Goal: Transaction & Acquisition: Purchase product/service

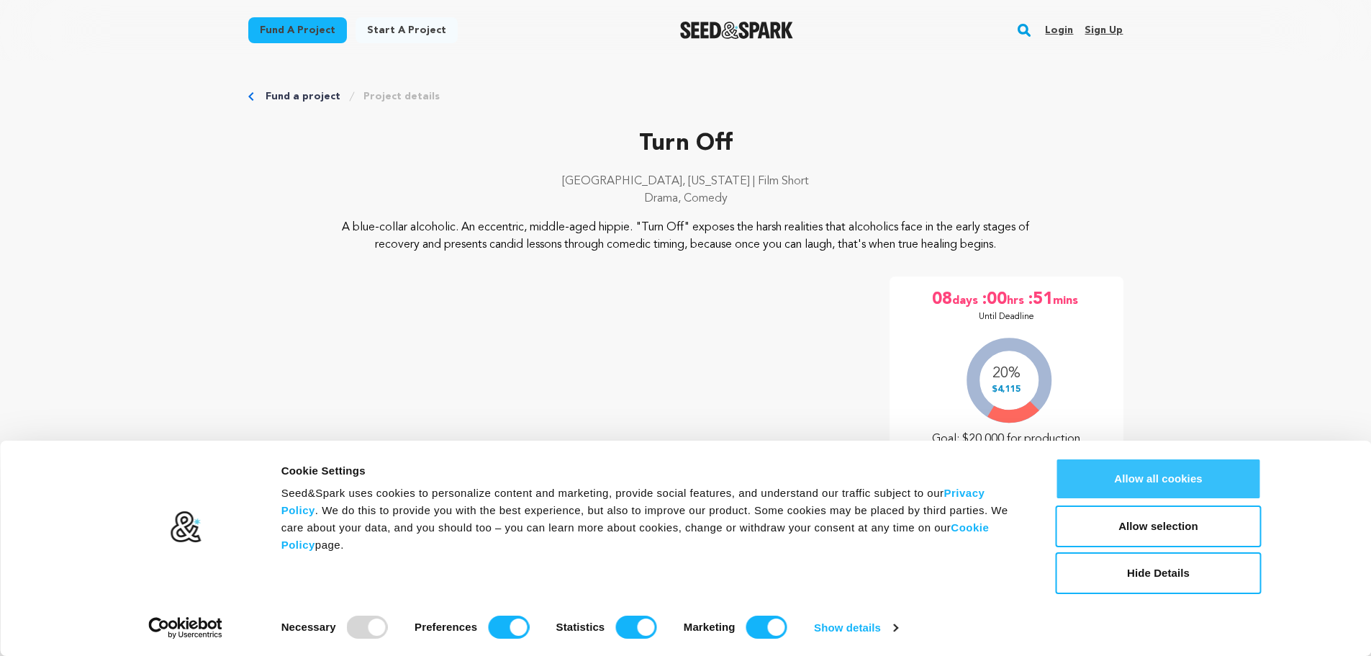
click at [1124, 471] on button "Allow all cookies" at bounding box center [1159, 479] width 206 height 42
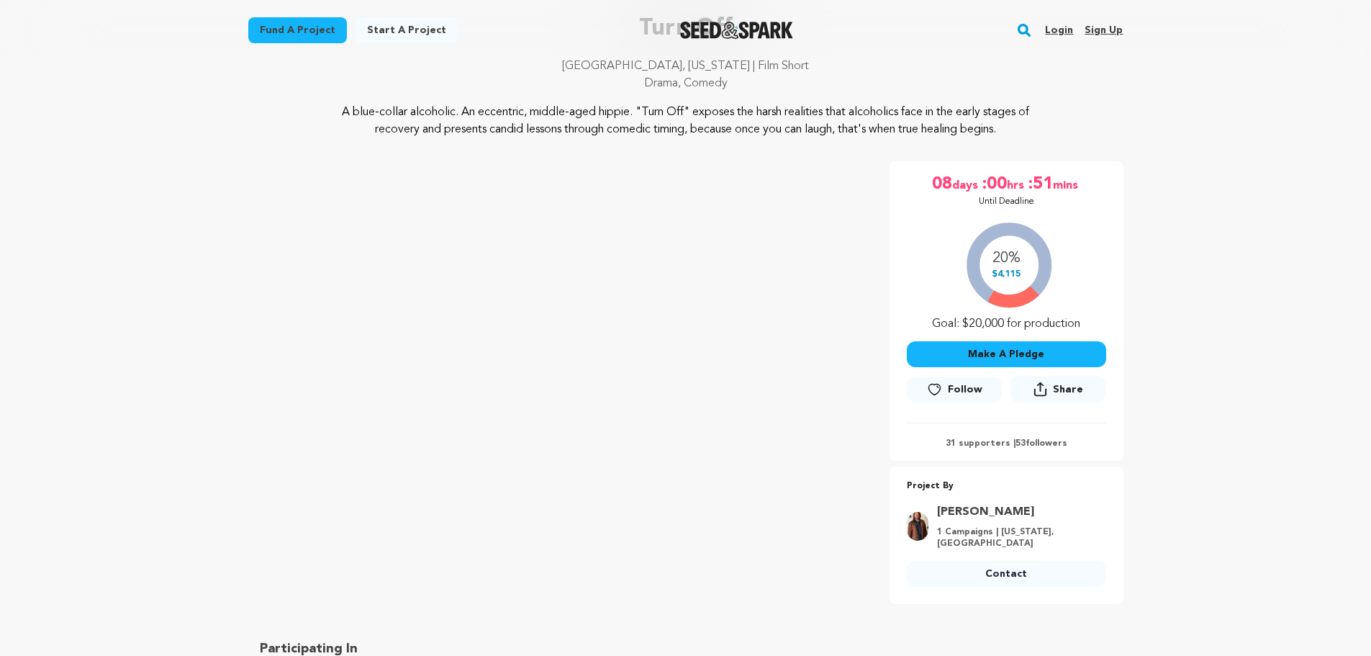
scroll to position [220, 0]
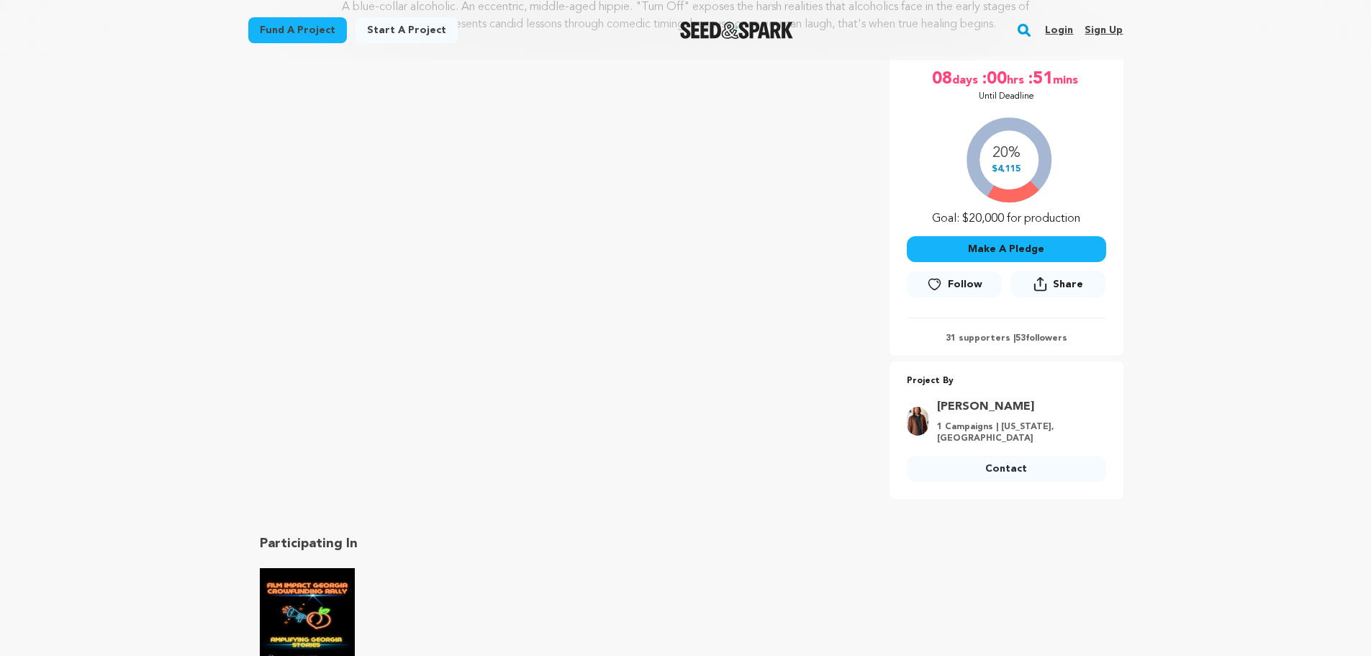
click at [964, 249] on button "Make A Pledge" at bounding box center [1006, 249] width 199 height 26
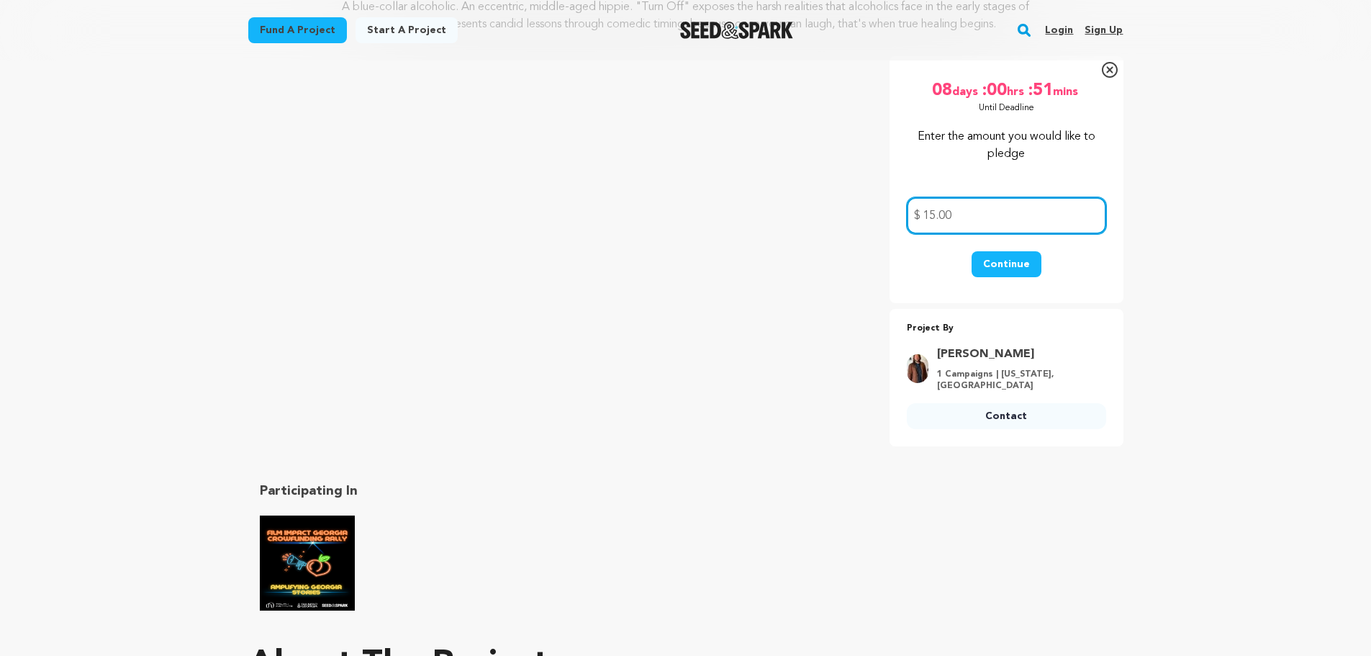
type input "15.00"
click at [1016, 263] on button "Continue" at bounding box center [1006, 264] width 70 height 26
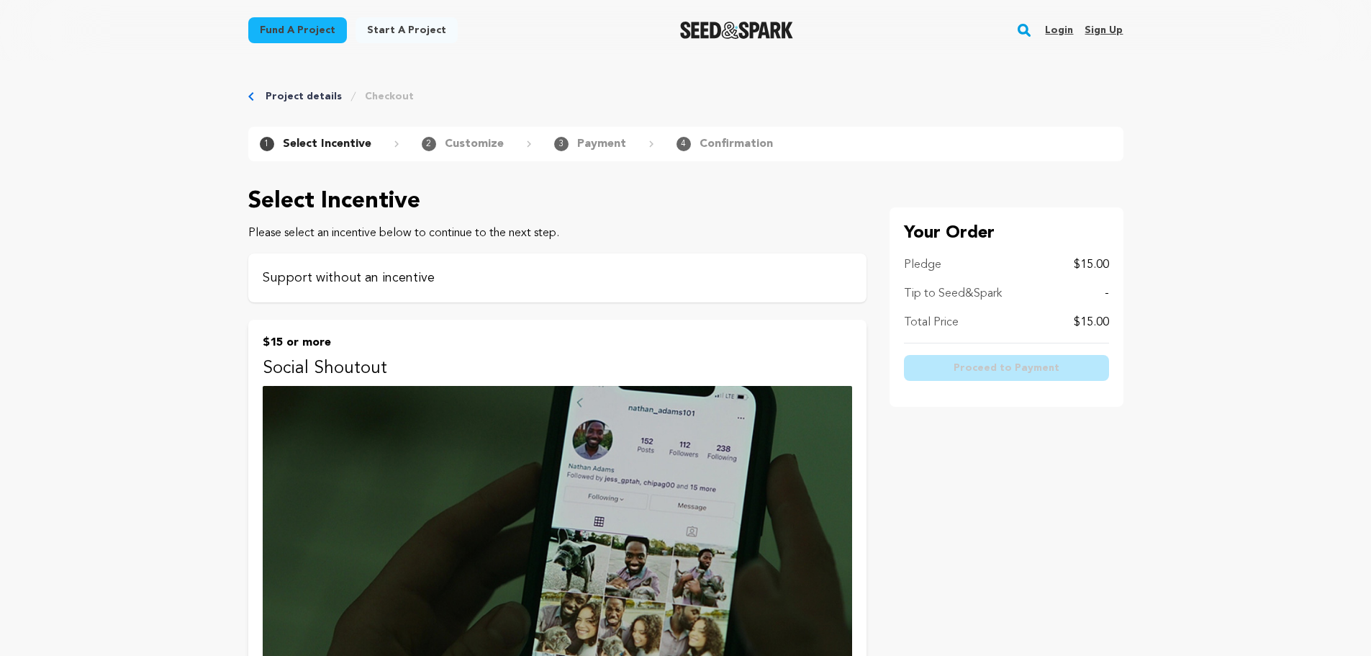
click at [422, 281] on p "Support without an incentive" at bounding box center [557, 278] width 589 height 20
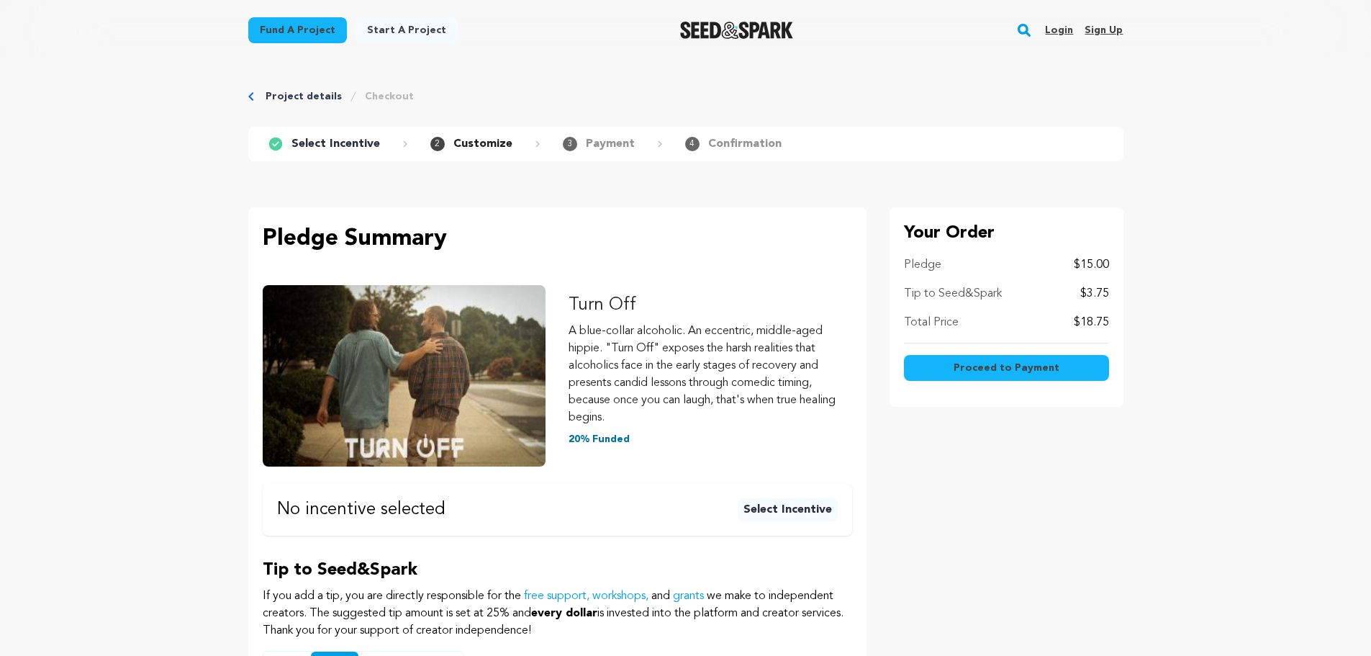
click at [1102, 293] on p "$3.75" at bounding box center [1094, 293] width 29 height 17
click at [1017, 369] on span "Proceed to Payment" at bounding box center [1006, 368] width 106 height 14
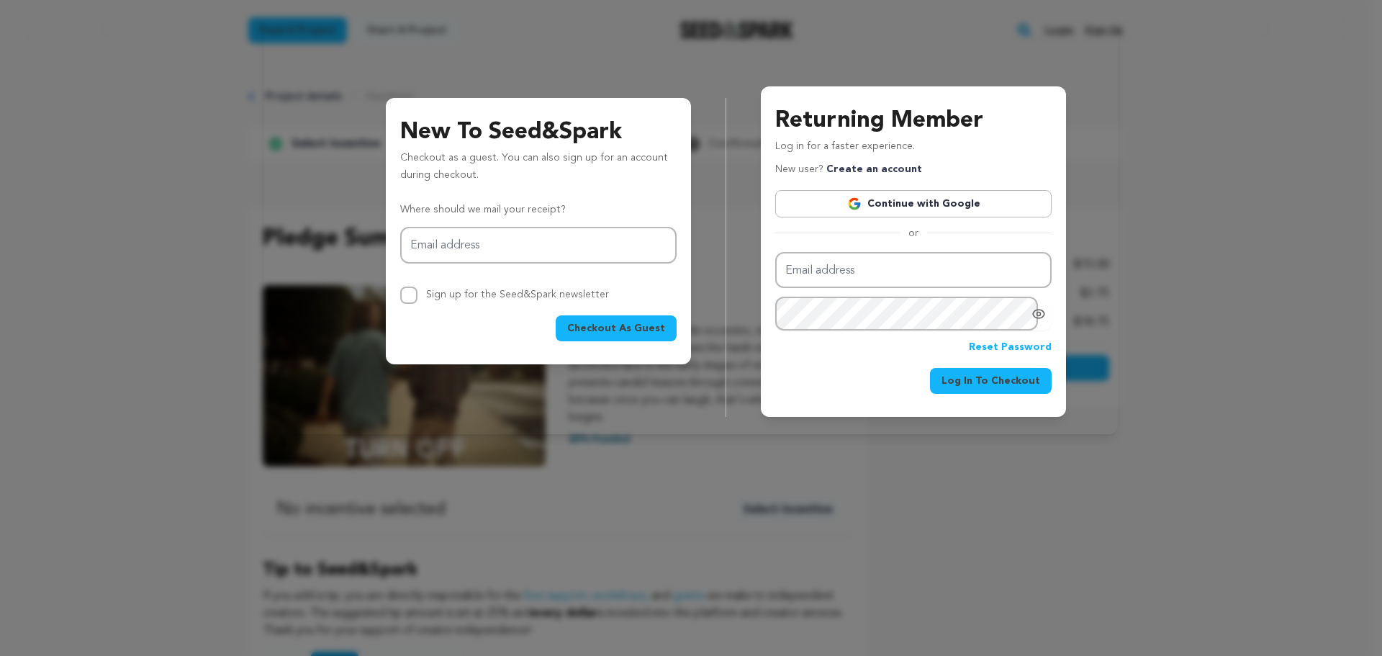
click at [640, 333] on span "Checkout As Guest" at bounding box center [616, 328] width 98 height 14
